Goal: Transaction & Acquisition: Obtain resource

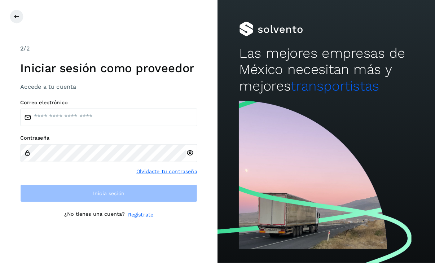
scroll to position [1, 0]
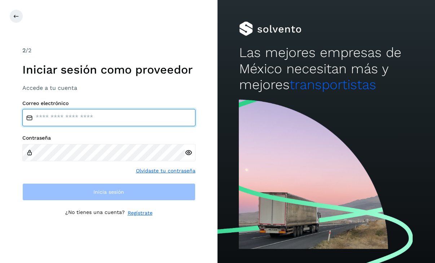
click at [58, 123] on input "email" at bounding box center [108, 117] width 173 height 17
type input "**********"
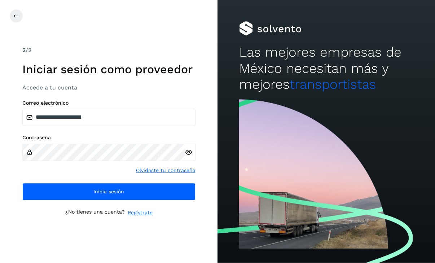
scroll to position [1, 0]
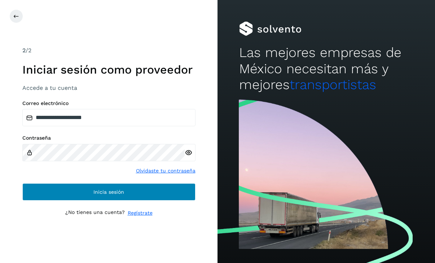
click at [122, 201] on button "Inicia sesión" at bounding box center [108, 191] width 173 height 17
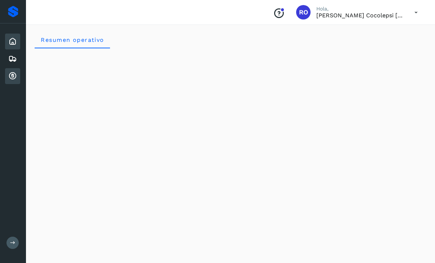
click at [12, 80] on icon at bounding box center [12, 76] width 9 height 9
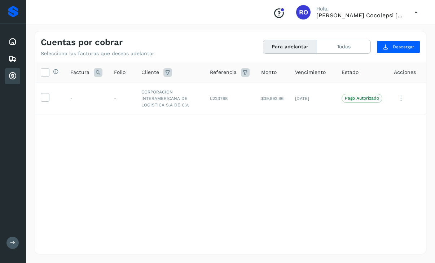
click at [282, 51] on button "Para adelantar" at bounding box center [290, 46] width 54 height 13
click at [164, 102] on td "CORPORACION INTERAMERICANA DE LOGISTICA S.A DE C.V." at bounding box center [170, 98] width 69 height 31
click at [46, 101] on label at bounding box center [45, 97] width 9 height 9
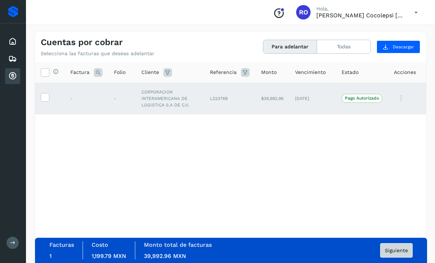
click at [392, 250] on span "Siguiente" at bounding box center [396, 250] width 23 height 5
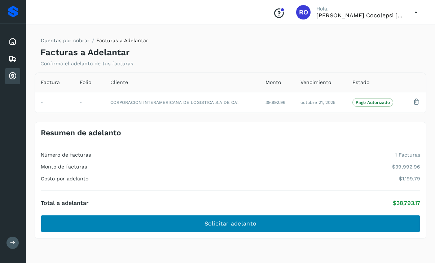
click at [311, 222] on button "Solicitar adelanto" at bounding box center [230, 223] width 379 height 17
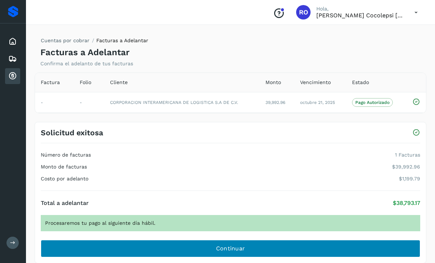
click at [147, 248] on button "Continuar" at bounding box center [230, 248] width 379 height 17
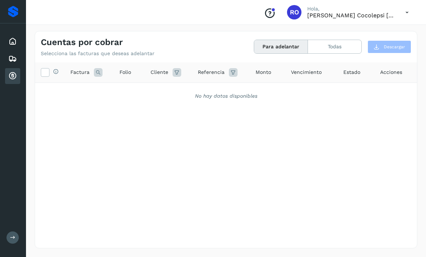
scroll to position [22, 0]
